Goal: Browse casually: Explore the website without a specific task or goal

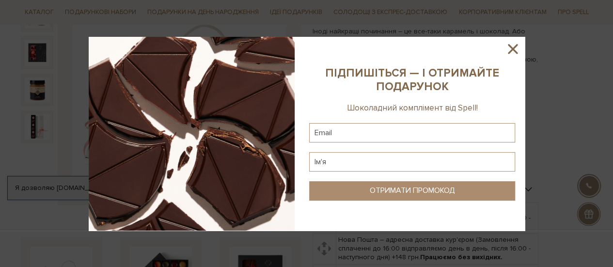
scroll to position [125, 0]
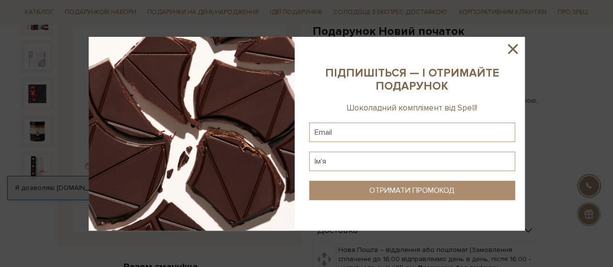
click at [512, 52] on icon at bounding box center [513, 49] width 16 height 16
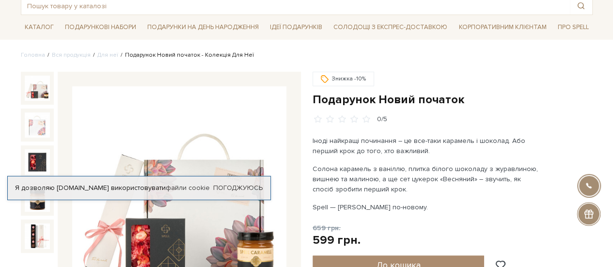
scroll to position [0, 0]
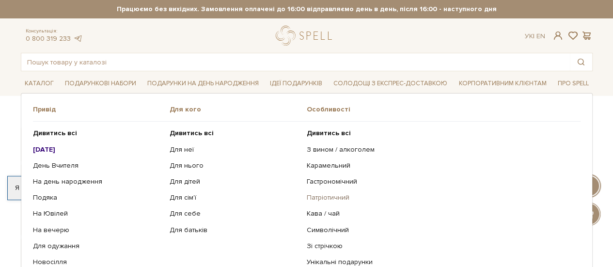
click at [328, 196] on link "Патріотичний" at bounding box center [440, 197] width 267 height 9
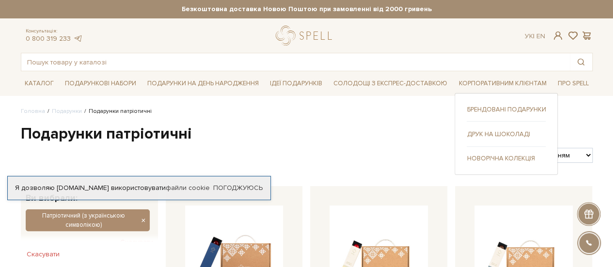
click at [492, 156] on link "Новорічна колекція" at bounding box center [506, 158] width 79 height 9
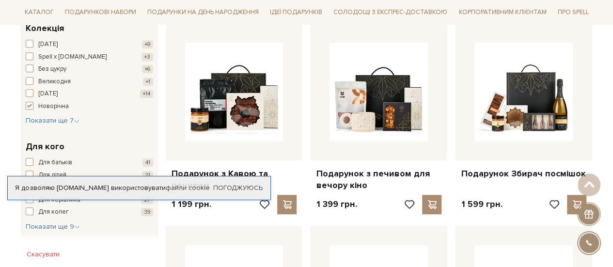
scroll to position [366, 0]
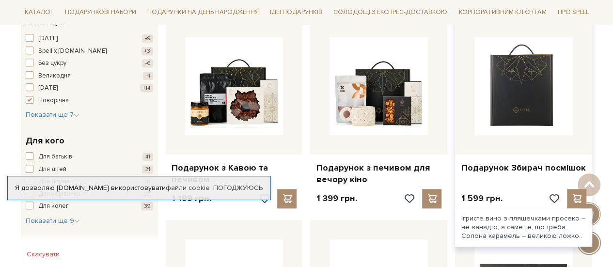
drag, startPoint x: 0, startPoint y: 0, endPoint x: 570, endPoint y: 92, distance: 576.9
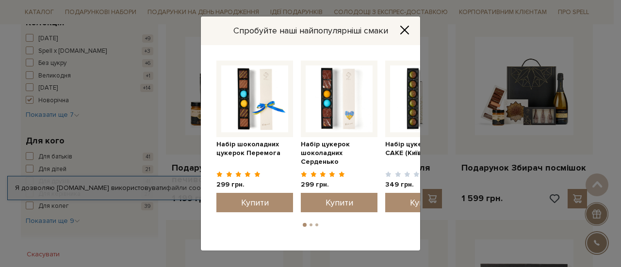
click at [407, 27] on icon "Close" at bounding box center [404, 30] width 8 height 8
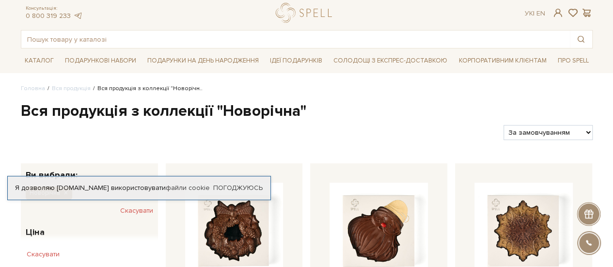
scroll to position [0, 0]
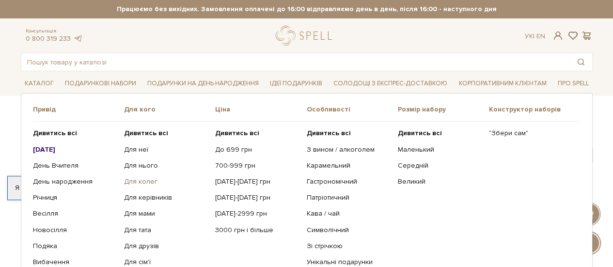
click at [147, 180] on link "Для колег" at bounding box center [166, 181] width 84 height 9
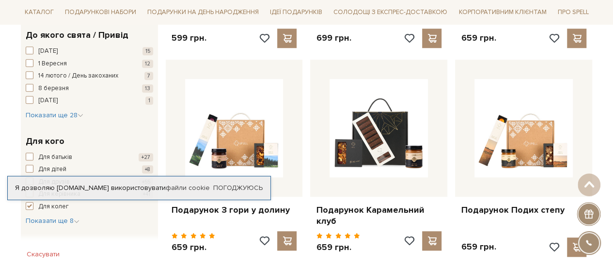
scroll to position [324, 0]
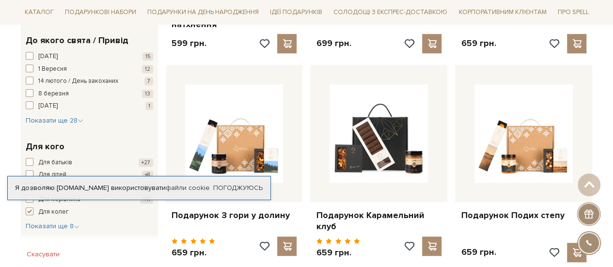
drag, startPoint x: 620, startPoint y: 21, endPoint x: 620, endPoint y: 60, distance: 38.3
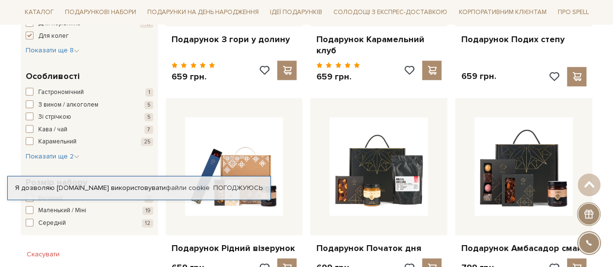
scroll to position [0, 0]
